Goal: Information Seeking & Learning: Learn about a topic

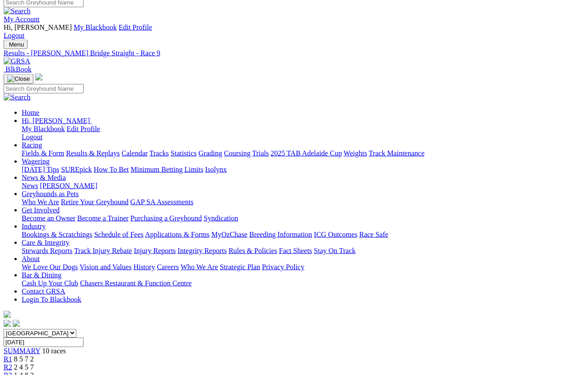
scroll to position [5, 0]
click at [37, 150] on link "Fields & Form" at bounding box center [43, 154] width 42 height 8
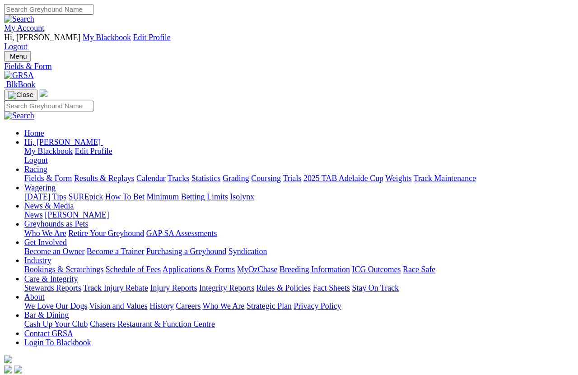
scroll to position [6, 0]
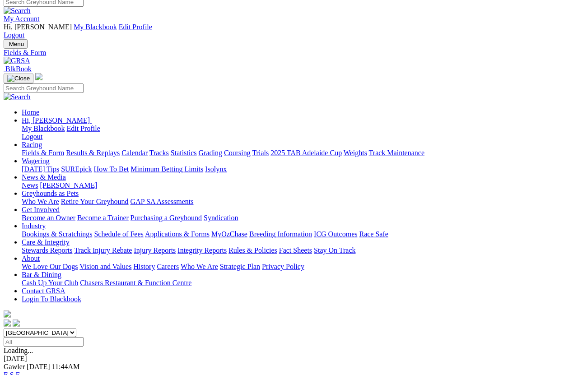
click at [76, 329] on select "South Australia New South Wales Northern Territory Queensland Tasmania Victoria…" at bounding box center [40, 333] width 73 height 9
select select "VIC"
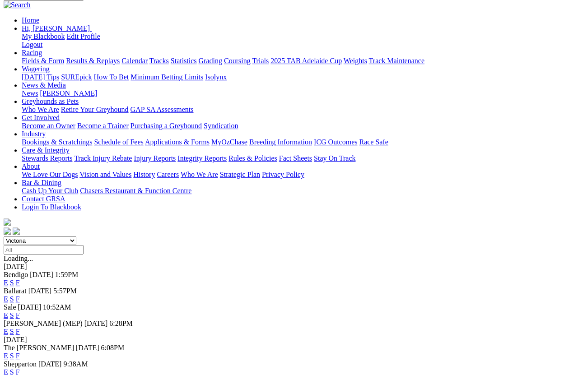
scroll to position [98, 0]
click at [20, 334] on link "F" at bounding box center [18, 356] width 4 height 8
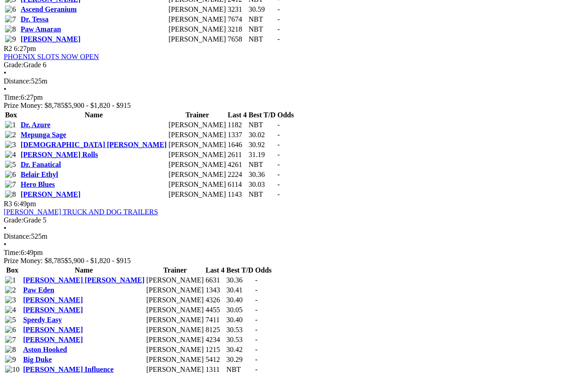
scroll to position [640, 8]
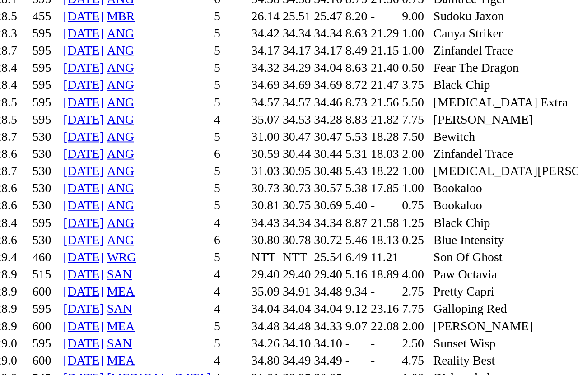
scroll to position [734, 0]
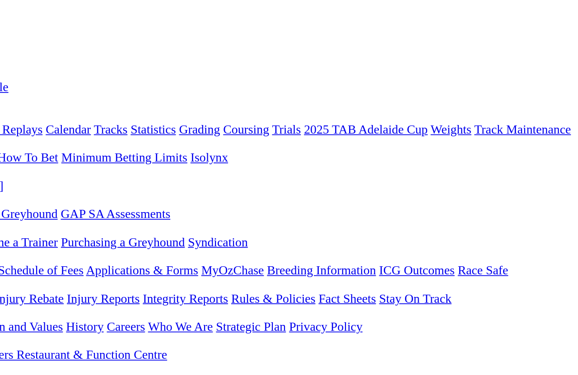
scroll to position [0, 0]
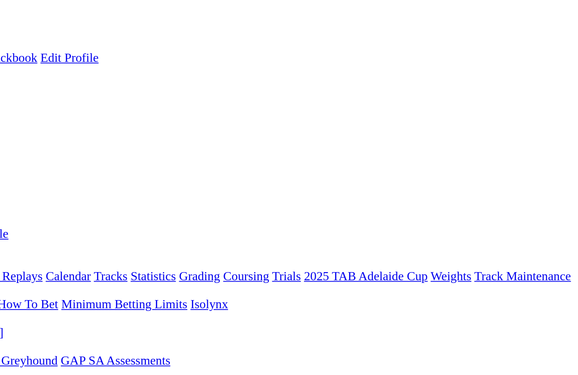
click at [66, 155] on link "Results & Replays" at bounding box center [93, 159] width 54 height 8
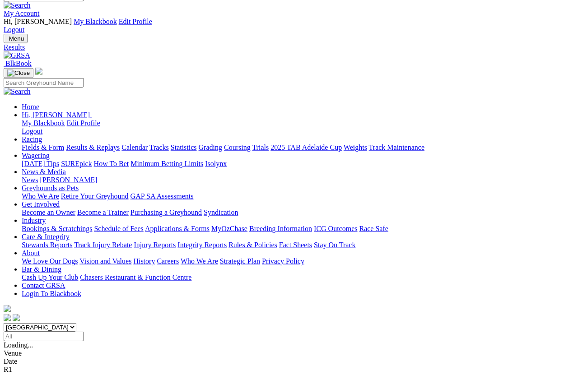
scroll to position [11, 0]
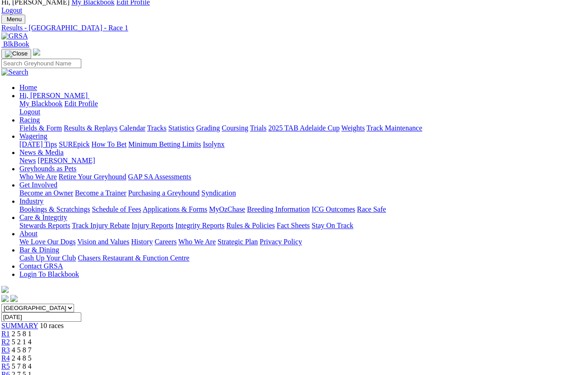
scroll to position [31, 2]
click at [10, 338] on link "R2" at bounding box center [5, 342] width 9 height 8
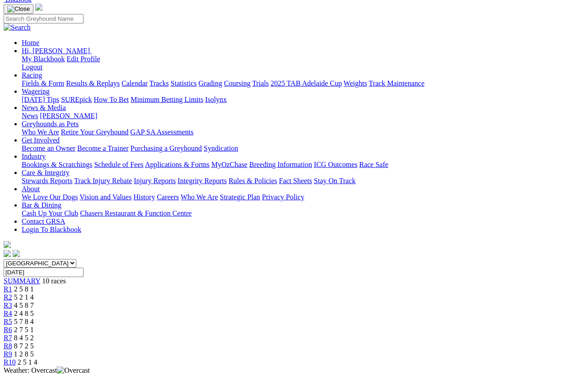
scroll to position [52, 0]
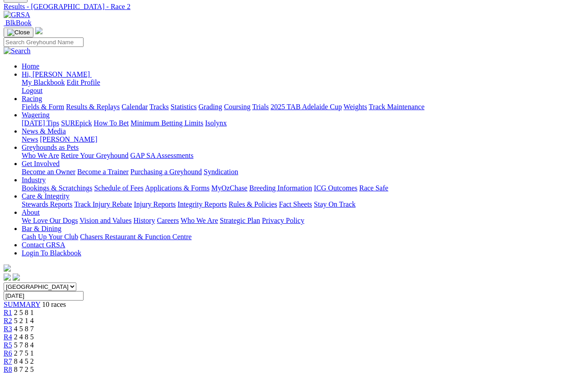
click at [12, 325] on span "R3" at bounding box center [8, 329] width 9 height 8
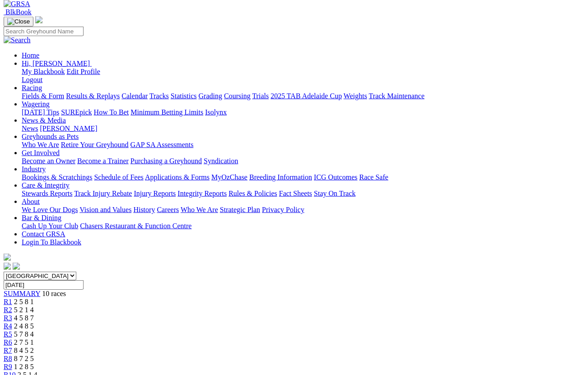
scroll to position [16, 0]
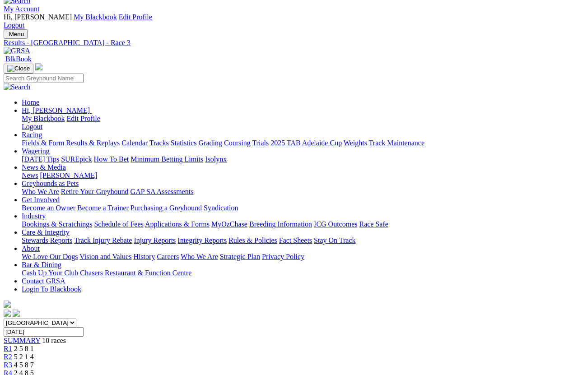
click at [12, 369] on link "R4" at bounding box center [8, 373] width 9 height 8
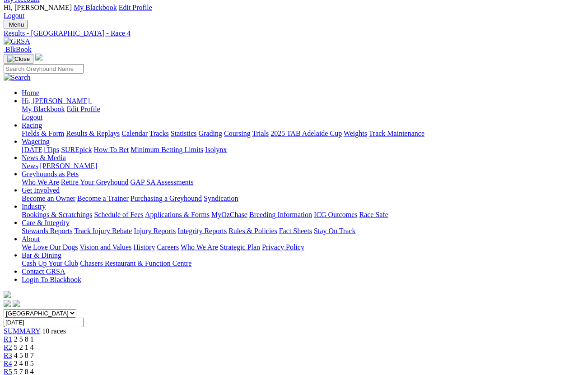
scroll to position [21, 0]
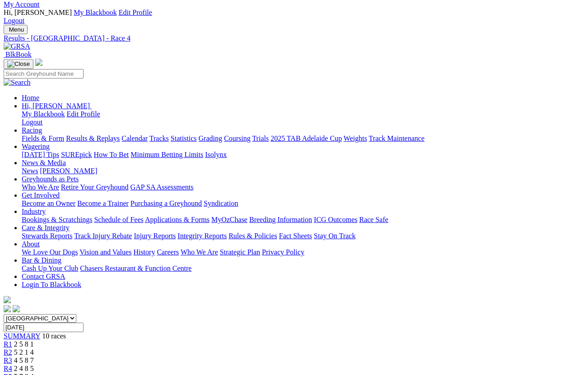
click at [12, 334] on link "R5" at bounding box center [8, 377] width 9 height 8
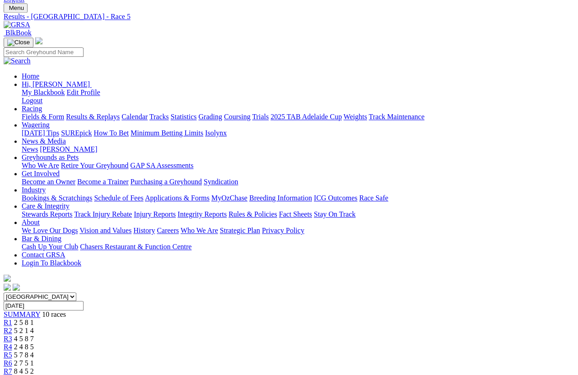
scroll to position [7, 0]
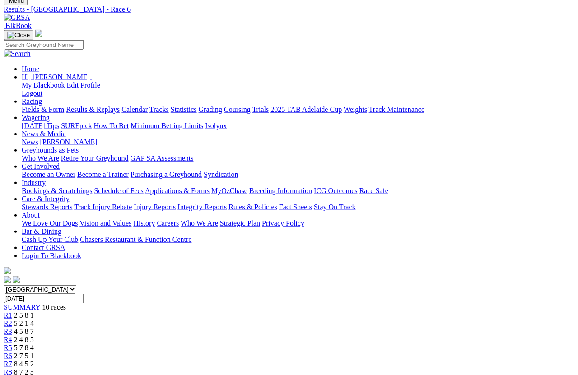
scroll to position [50, 0]
click at [12, 334] on span "R7" at bounding box center [8, 364] width 9 height 8
